Goal: Task Accomplishment & Management: Manage account settings

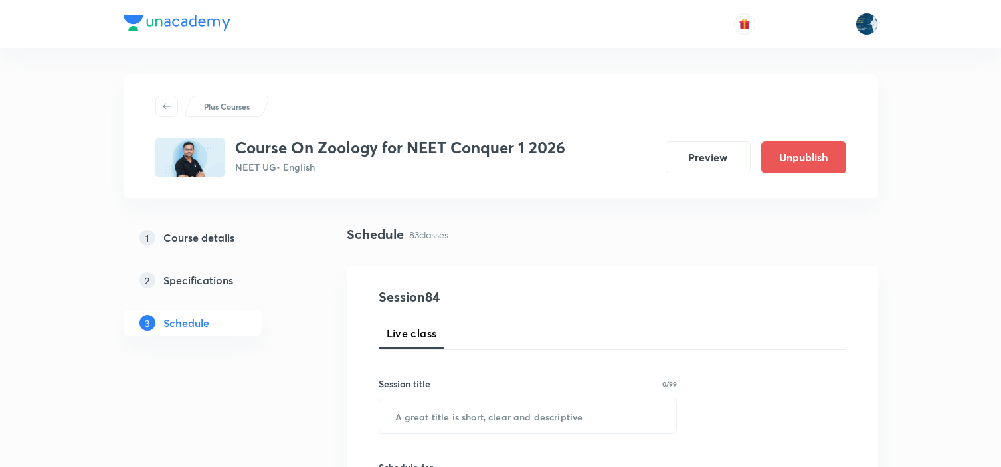
scroll to position [8857, 0]
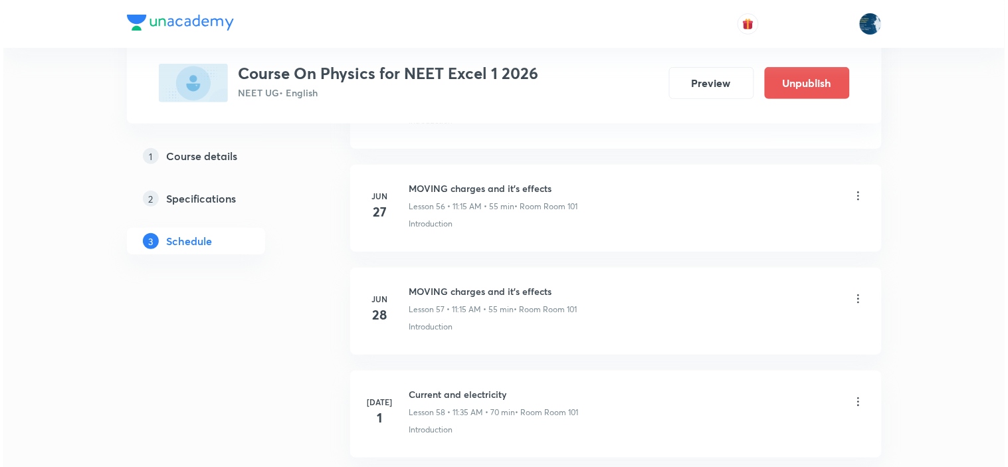
scroll to position [9546, 0]
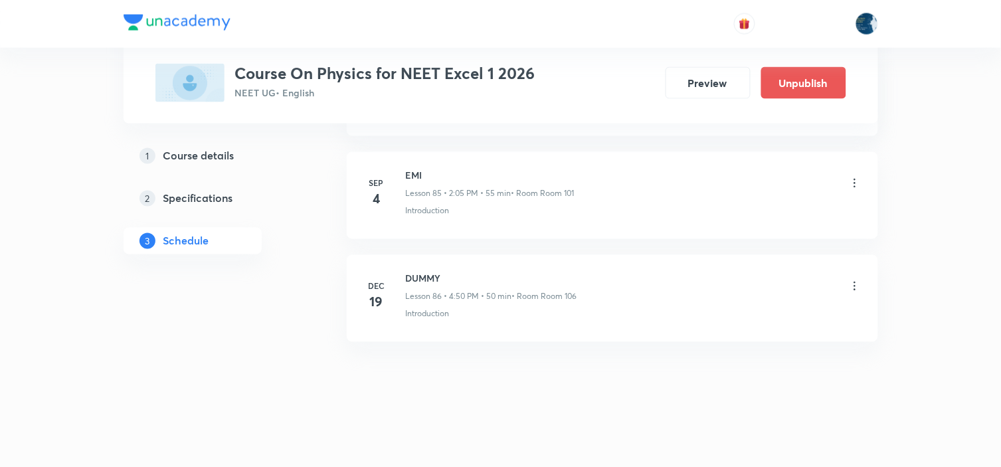
click at [854, 186] on icon at bounding box center [854, 183] width 2 height 9
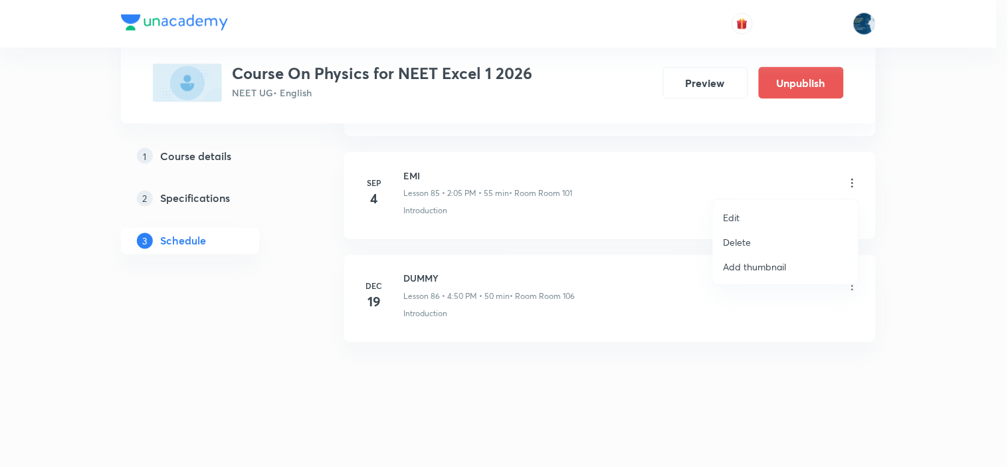
click at [811, 217] on li "Edit" at bounding box center [785, 217] width 145 height 25
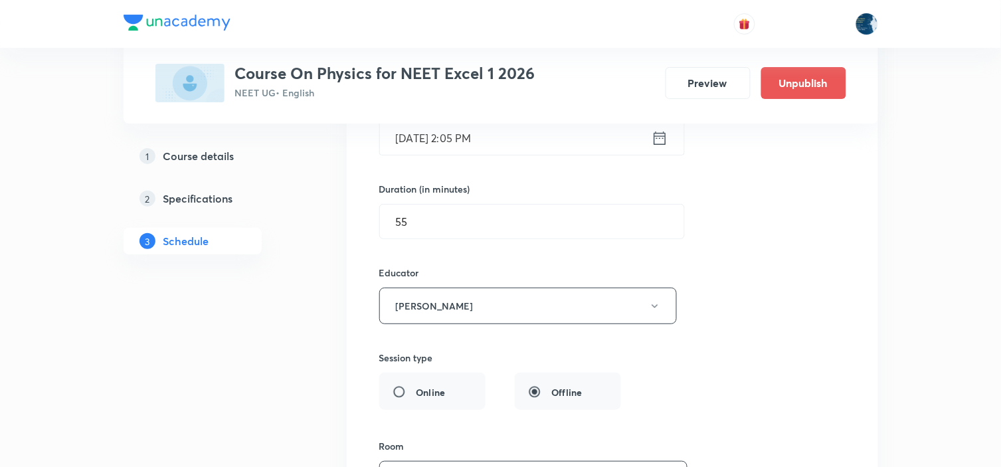
scroll to position [9004, 0]
click at [517, 226] on input "55" at bounding box center [532, 225] width 304 height 34
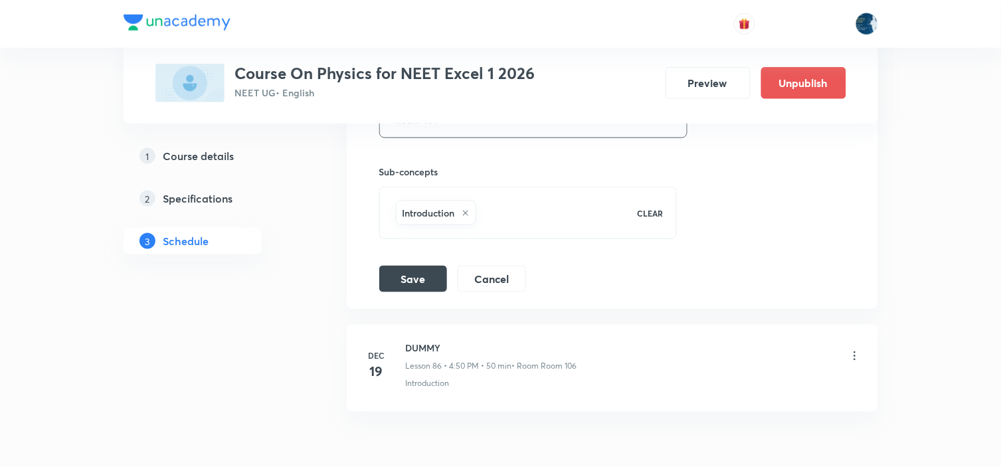
scroll to position [9373, 0]
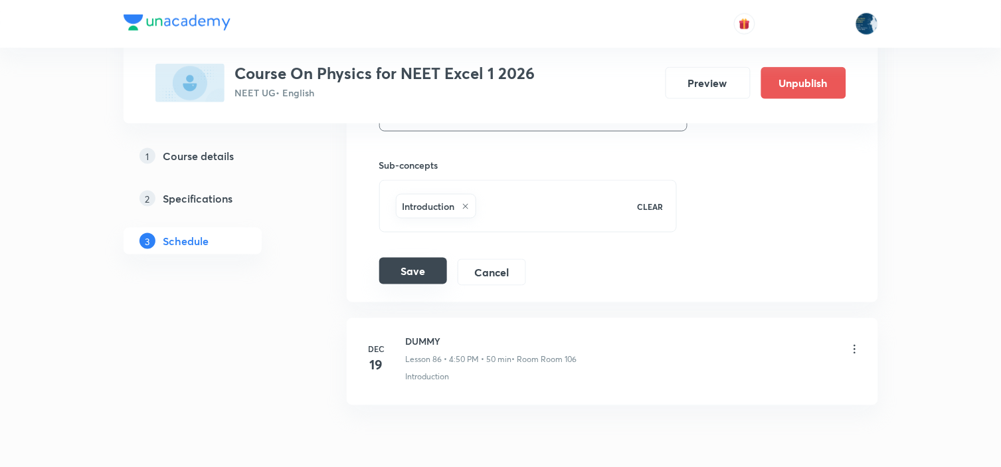
type input "50"
click at [406, 284] on button "Save" at bounding box center [413, 271] width 68 height 27
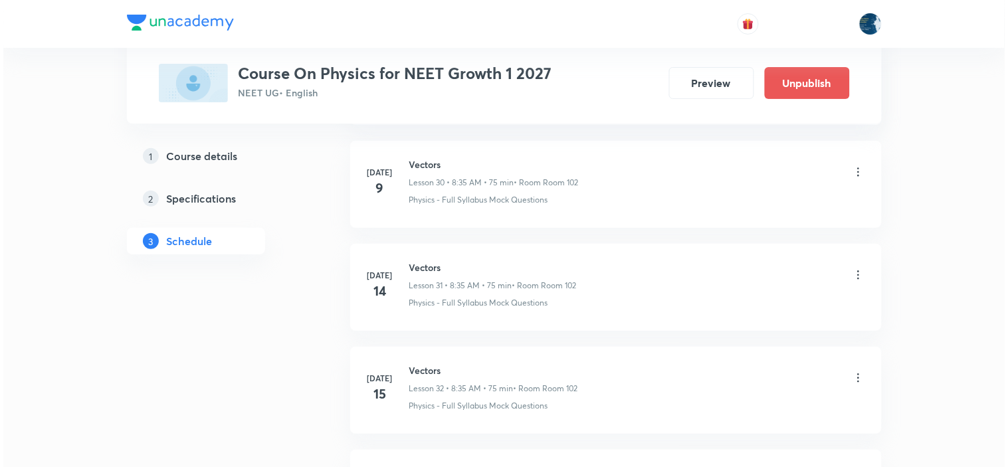
scroll to position [5939, 0]
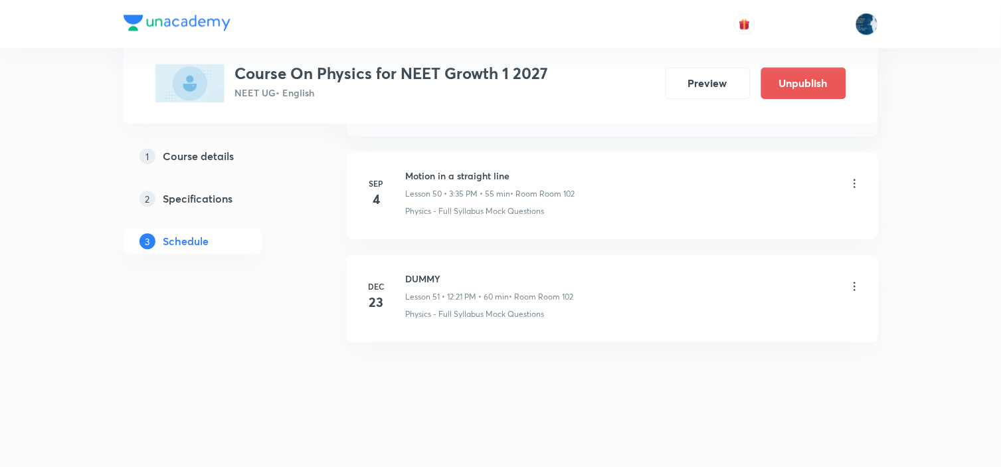
click at [855, 181] on icon at bounding box center [854, 183] width 13 height 13
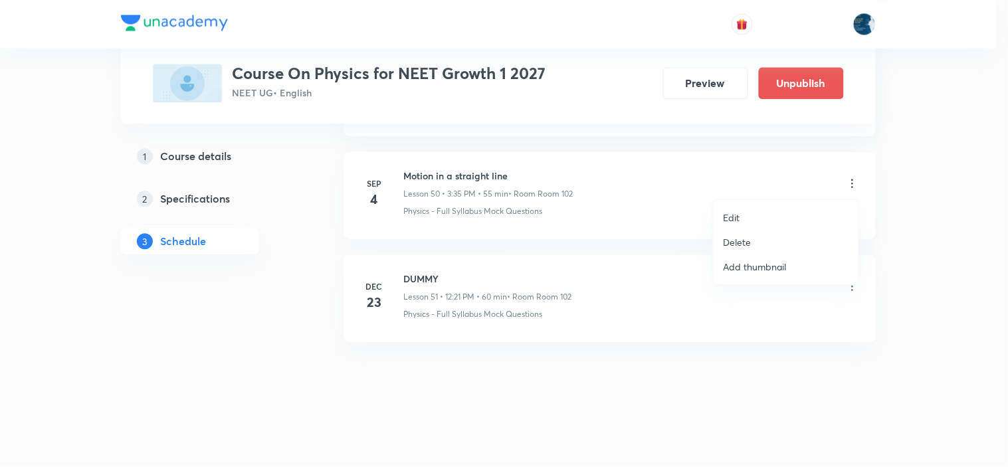
click at [788, 209] on li "Edit" at bounding box center [785, 217] width 145 height 25
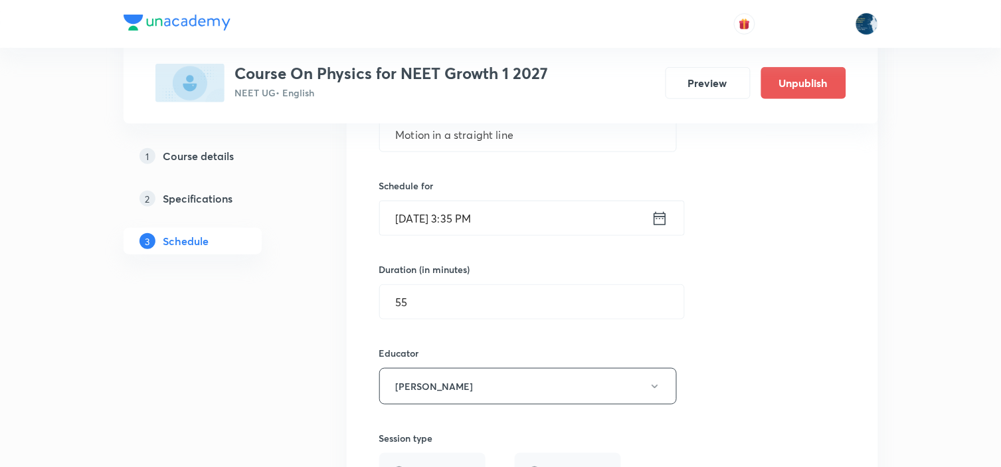
scroll to position [5323, 0]
click at [537, 315] on input "55" at bounding box center [532, 303] width 304 height 34
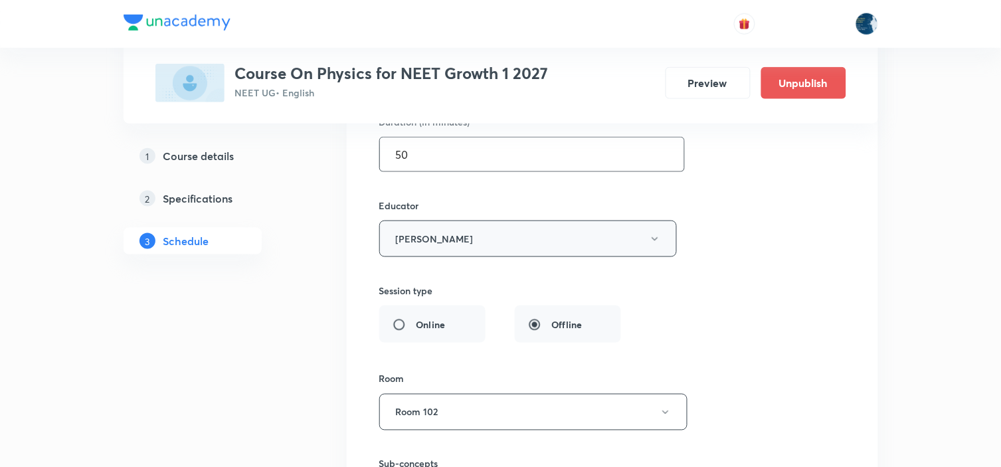
scroll to position [5693, 0]
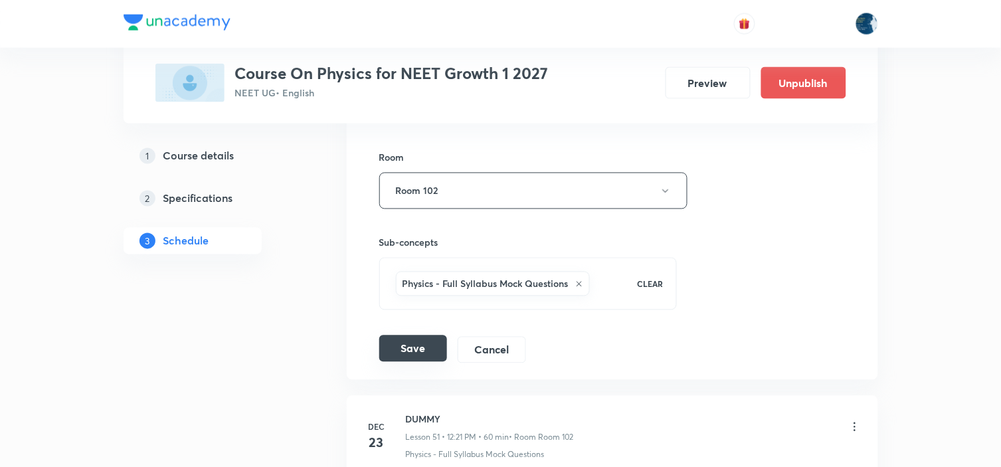
type input "50"
click at [439, 352] on button "Save" at bounding box center [413, 348] width 68 height 27
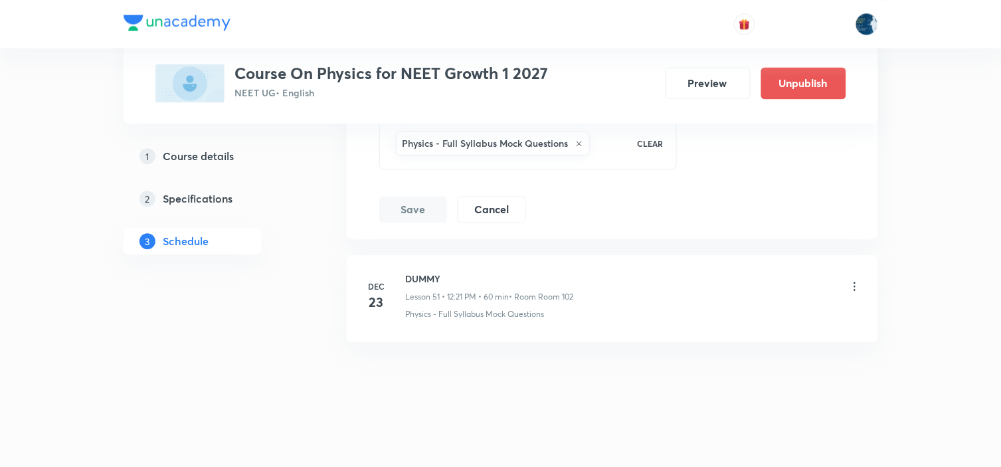
scroll to position [5243, 0]
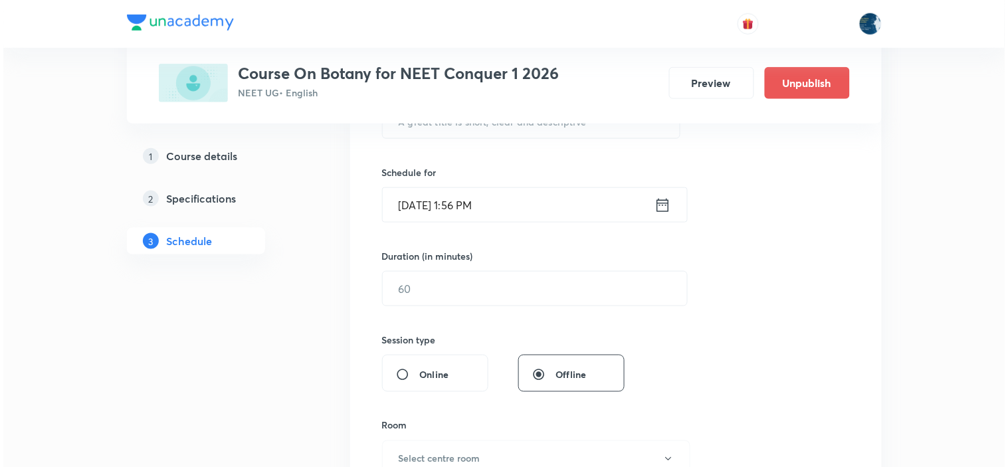
scroll to position [8739, 0]
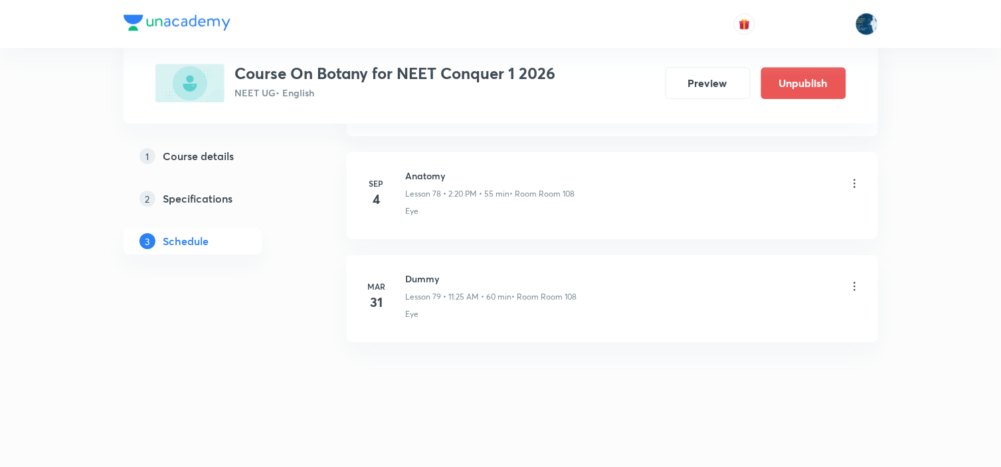
click at [849, 182] on icon at bounding box center [854, 183] width 13 height 13
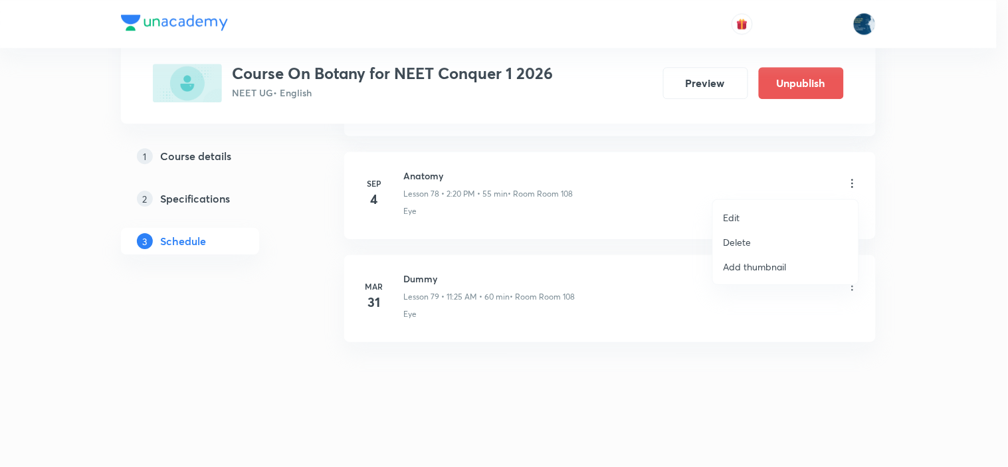
click at [764, 209] on li "Edit" at bounding box center [785, 217] width 145 height 25
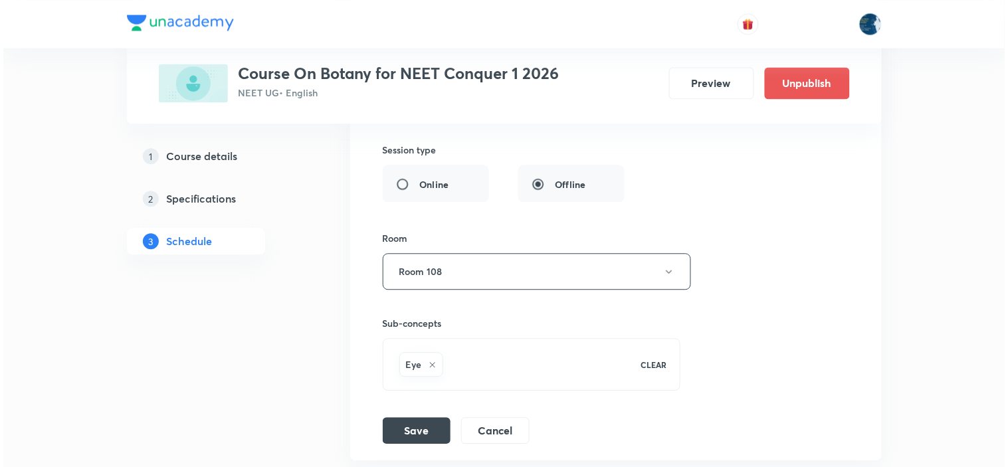
scroll to position [8419, 0]
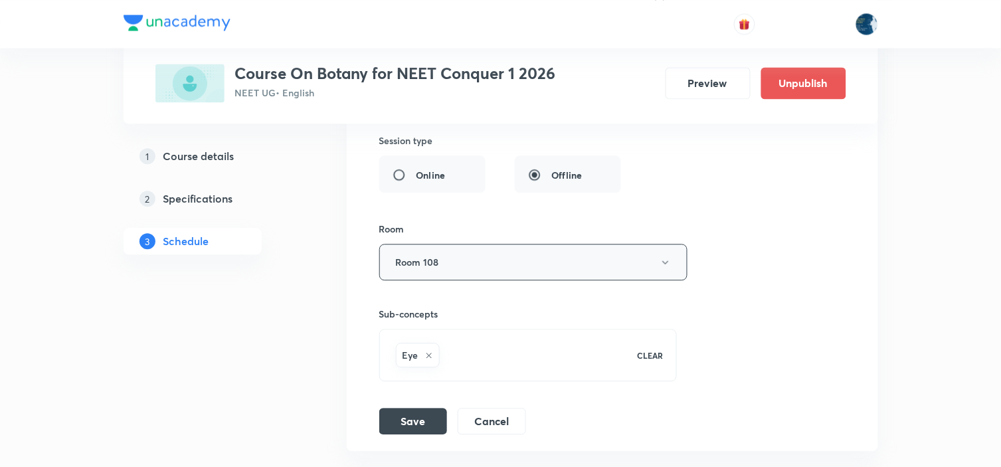
click at [630, 273] on button "Room 108" at bounding box center [533, 262] width 308 height 37
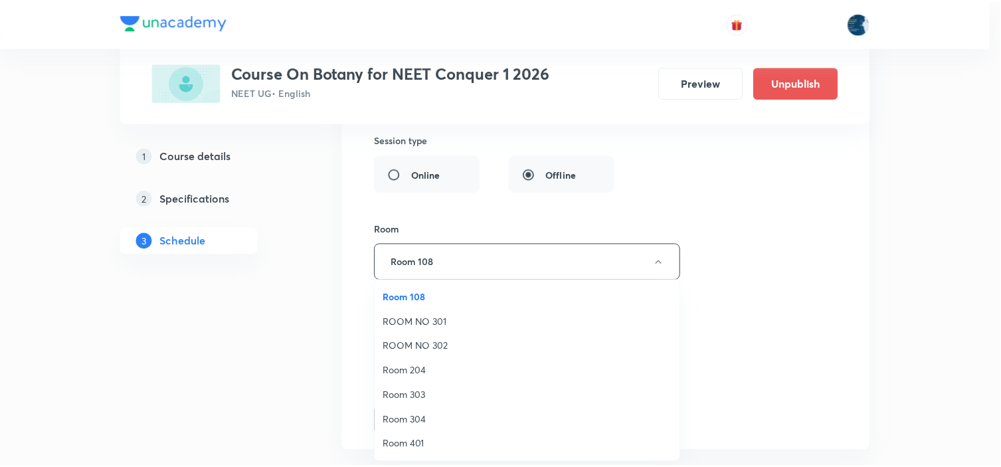
scroll to position [98, 0]
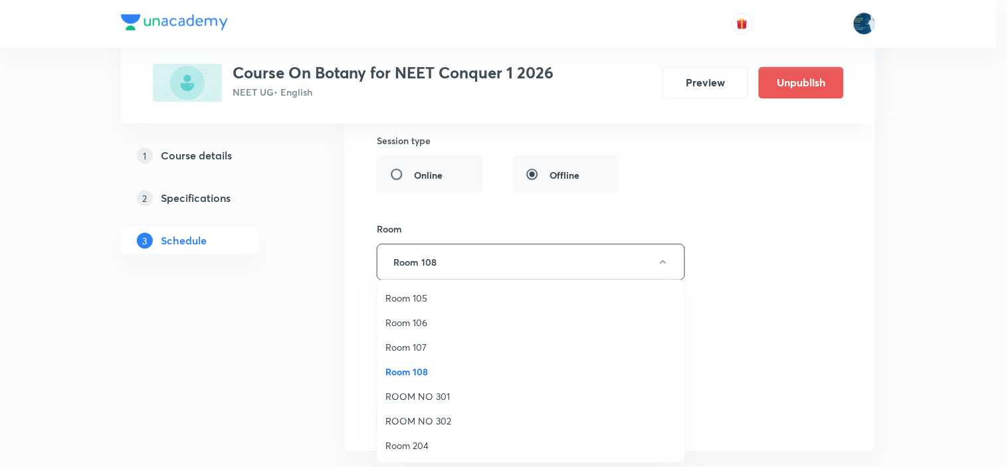
click at [406, 343] on span "Room 107" at bounding box center [530, 347] width 291 height 14
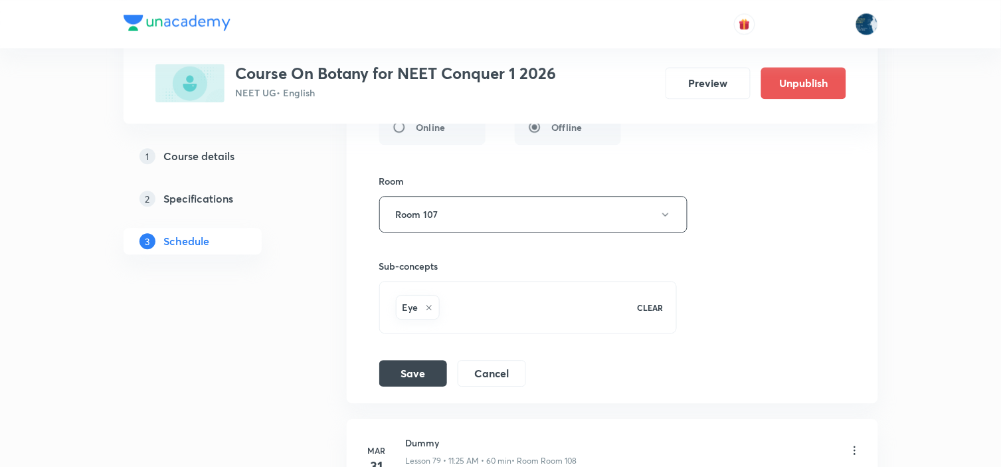
scroll to position [8493, 0]
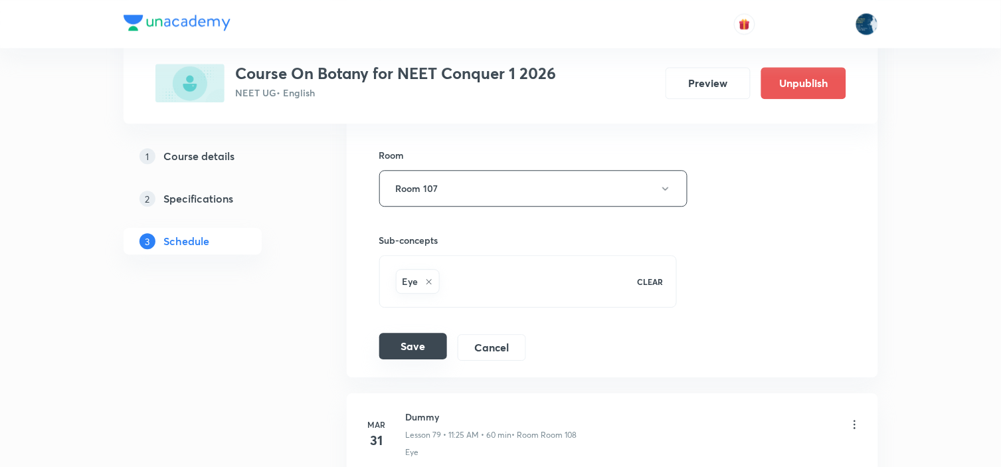
click at [406, 347] on button "Save" at bounding box center [413, 346] width 68 height 27
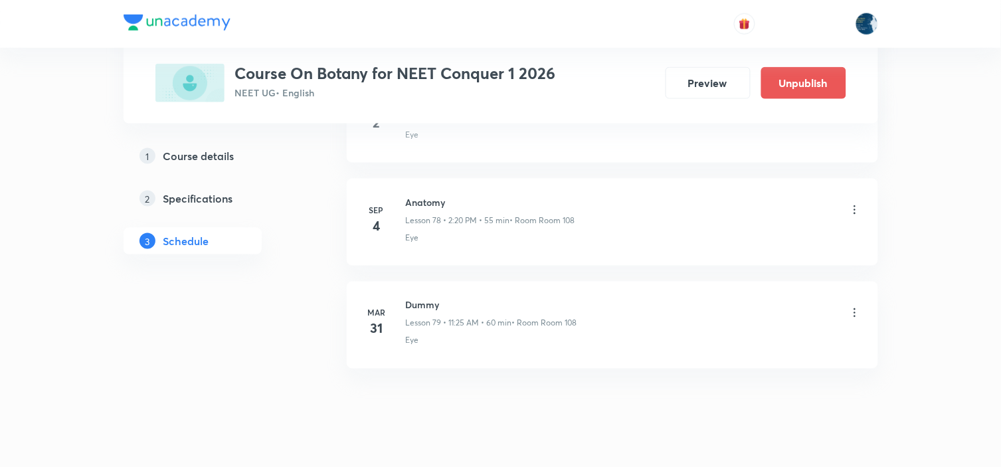
scroll to position [8128, 0]
